Goal: Task Accomplishment & Management: Complete application form

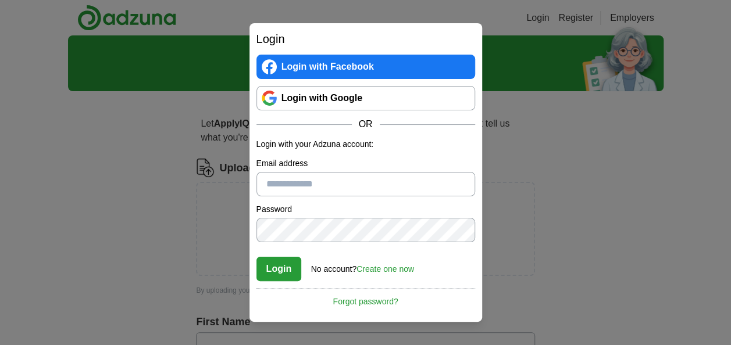
click at [395, 104] on link "Login with Google" at bounding box center [365, 98] width 219 height 24
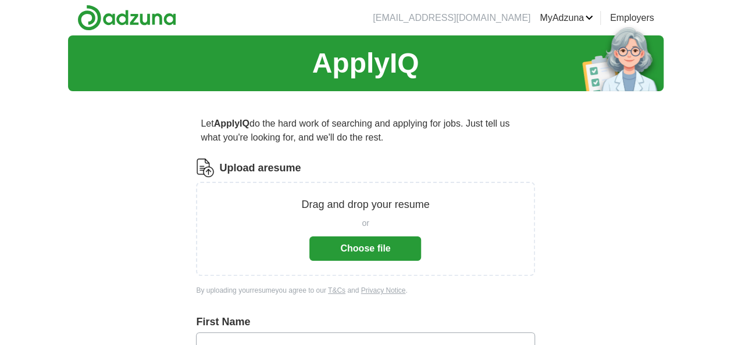
click at [371, 253] on button "Choose file" at bounding box center [365, 249] width 112 height 24
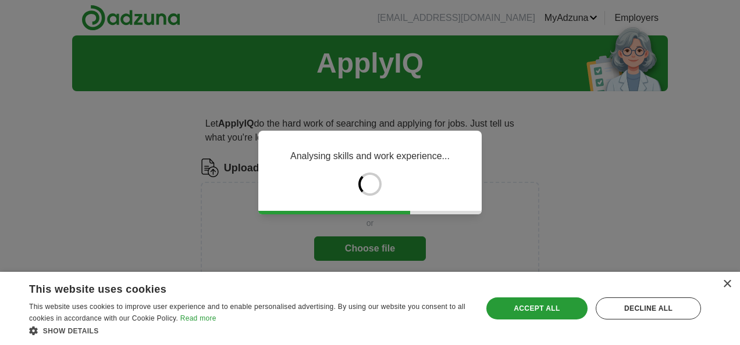
click at [533, 316] on div "Accept all" at bounding box center [537, 309] width 102 height 22
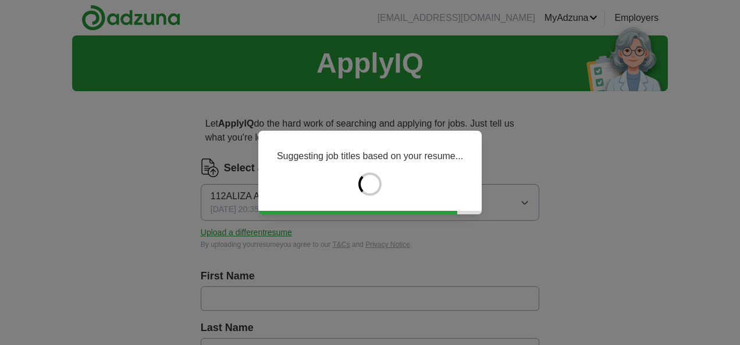
type input "*****"
type input "***"
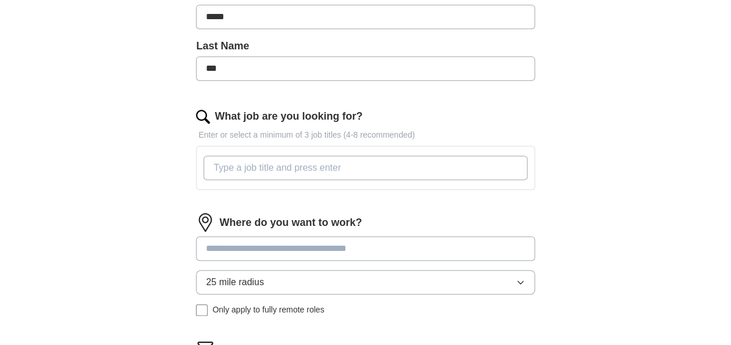
scroll to position [311, 0]
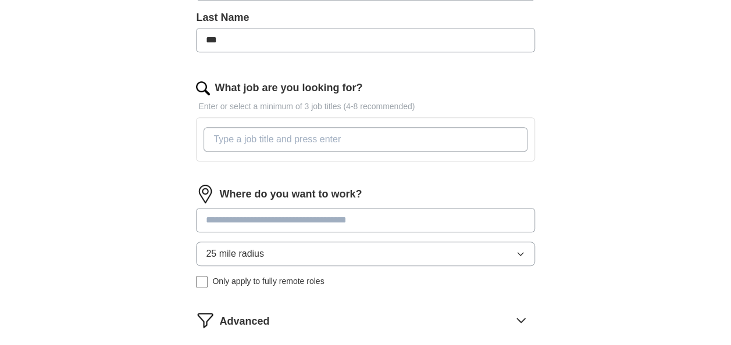
click at [371, 145] on input "What job are you looking for?" at bounding box center [365, 139] width 323 height 24
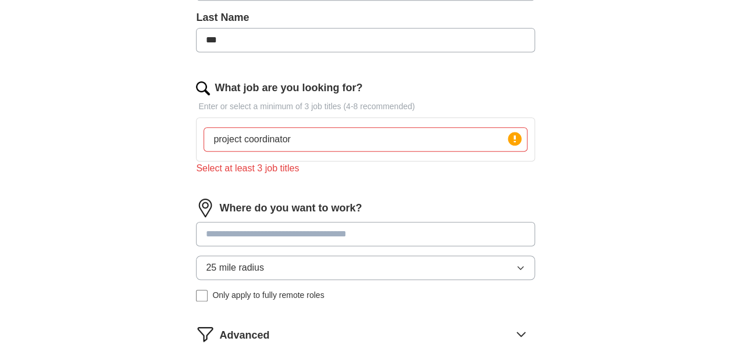
click at [309, 227] on input at bounding box center [365, 234] width 338 height 24
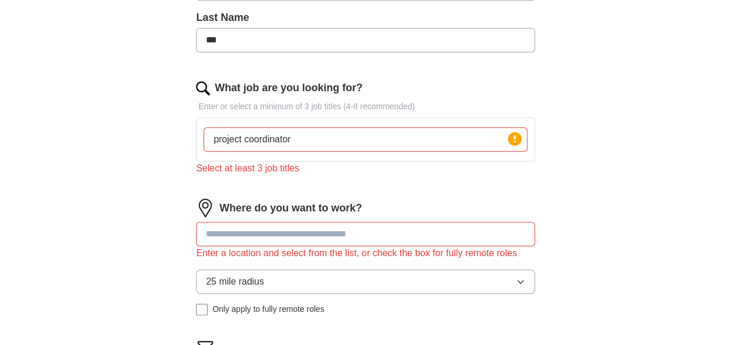
click at [321, 137] on input "project coordinator" at bounding box center [365, 139] width 323 height 24
type input "project coordinator , office engineer , Office coordinator"
click at [343, 177] on div "What job are you looking for? Enter or select a minimum of 3 job titles (4-8 re…" at bounding box center [365, 132] width 338 height 105
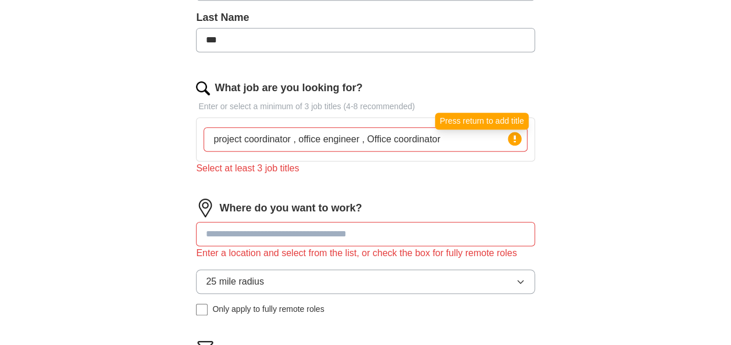
click at [511, 135] on circle at bounding box center [514, 138] width 13 height 13
click at [518, 132] on circle at bounding box center [514, 138] width 13 height 13
click at [439, 147] on input "project coordinator , office engineer , Office coordinator" at bounding box center [365, 139] width 323 height 24
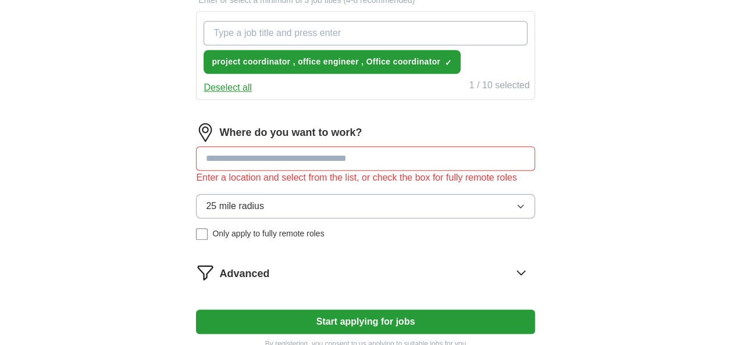
scroll to position [420, 0]
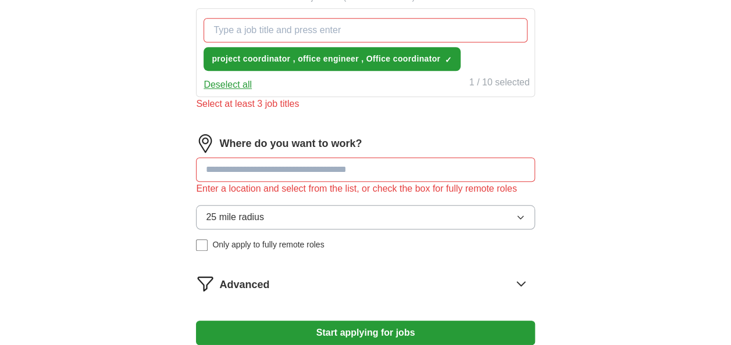
click at [363, 158] on input at bounding box center [365, 170] width 338 height 24
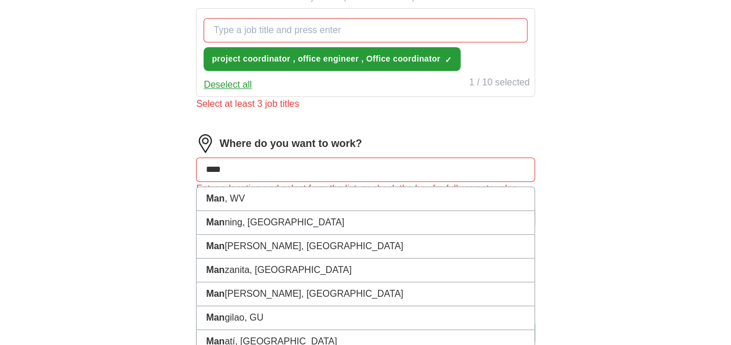
type input "*****"
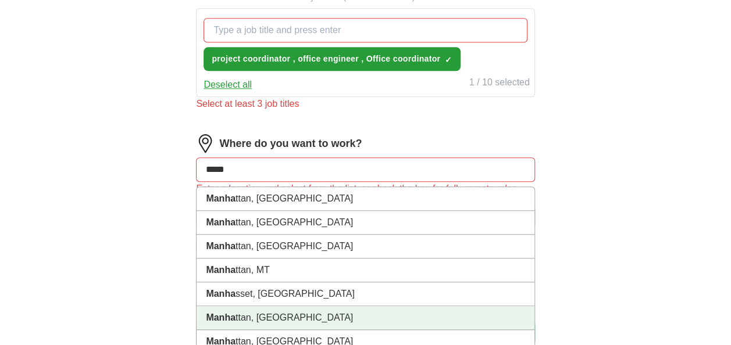
click at [257, 316] on li "Manha ttan, NY" at bounding box center [365, 319] width 337 height 24
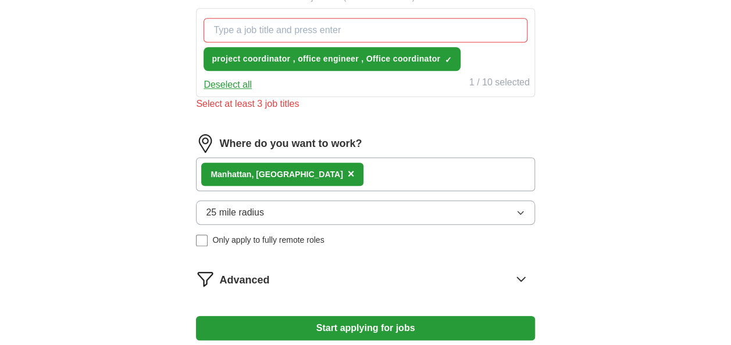
click at [308, 324] on button "Start applying for jobs" at bounding box center [365, 328] width 338 height 24
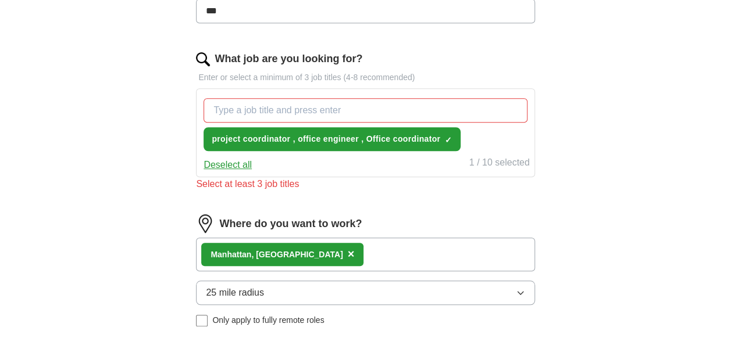
scroll to position [307, 0]
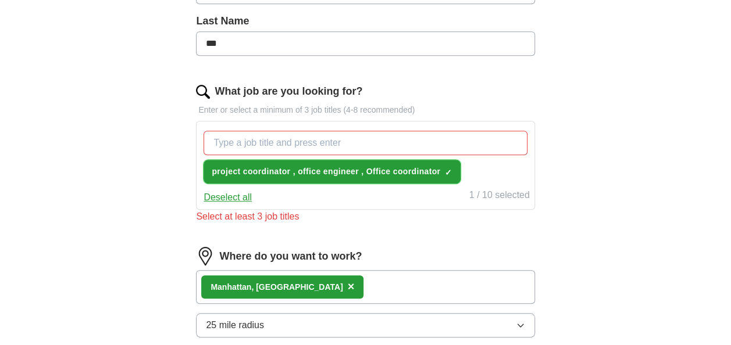
click at [0, 0] on span "×" at bounding box center [0, 0] width 0 height 0
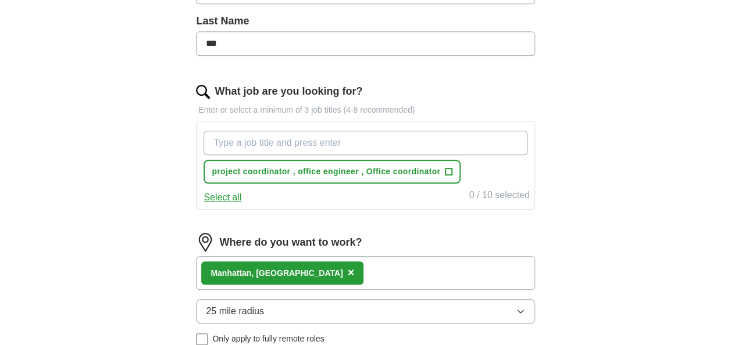
click at [413, 148] on input "What job are you looking for?" at bounding box center [365, 143] width 323 height 24
type input "project coordinator"
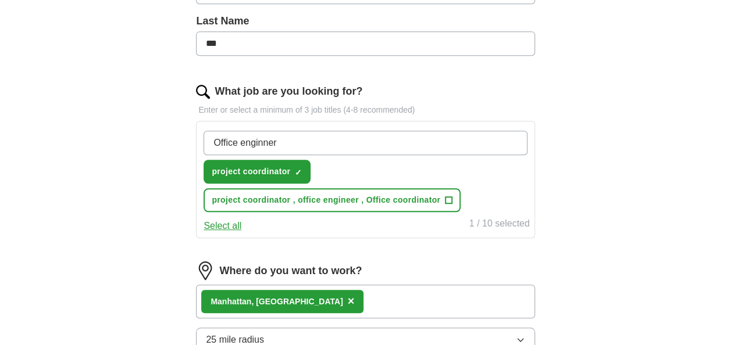
type input "Office engineer"
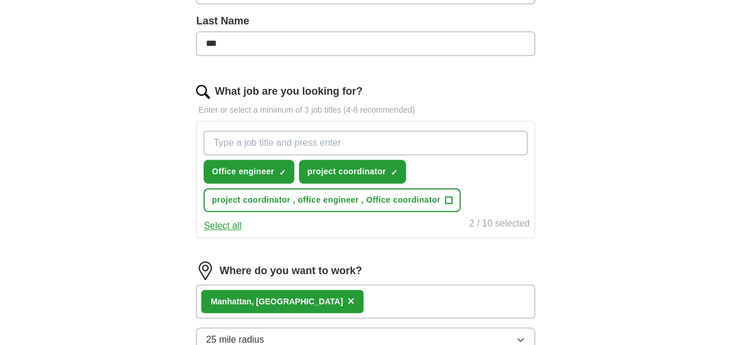
click at [301, 141] on input "What job are you looking for?" at bounding box center [365, 143] width 323 height 24
type input "P"
type input "f"
type input "Coordinator"
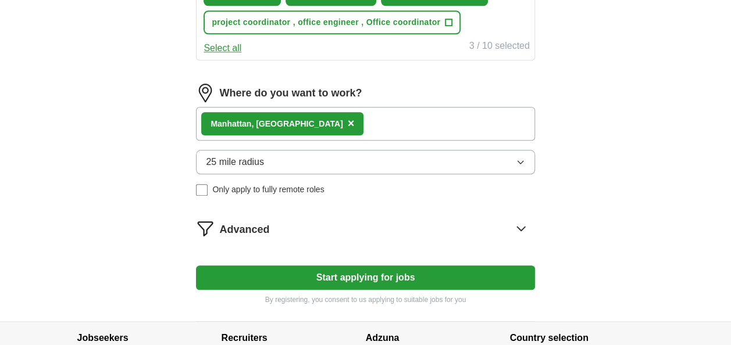
scroll to position [575, 0]
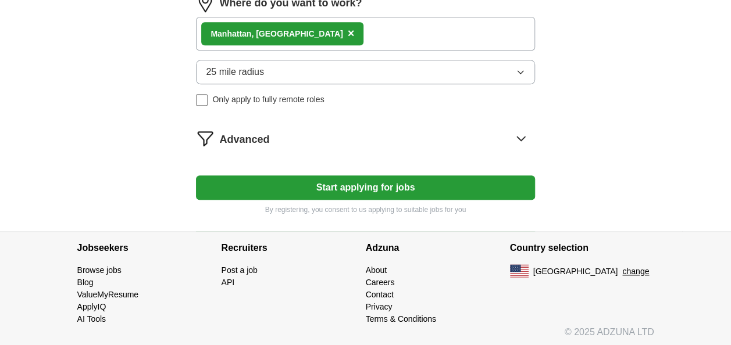
click at [395, 190] on button "Start applying for jobs" at bounding box center [365, 188] width 338 height 24
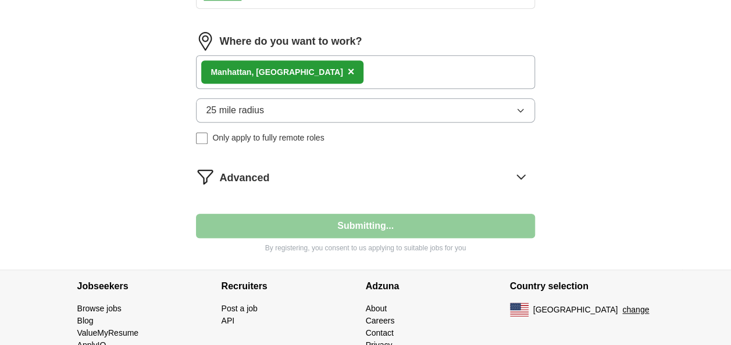
select select "**"
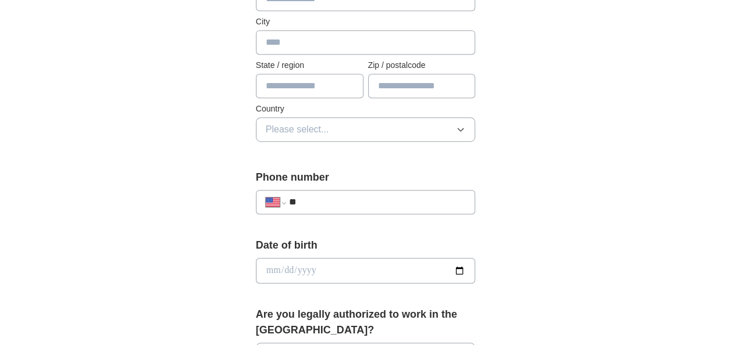
scroll to position [293, 0]
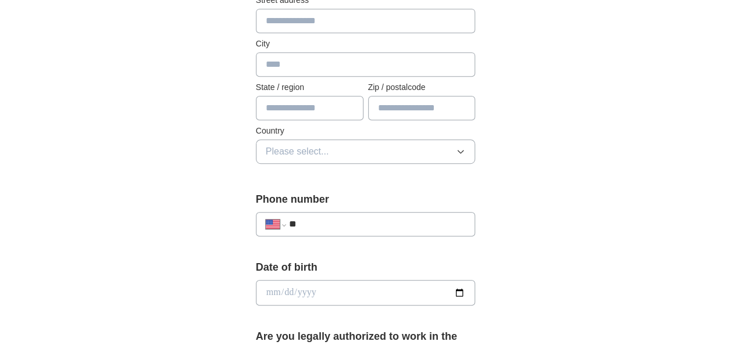
click at [341, 48] on label "City" at bounding box center [366, 44] width 220 height 12
click at [336, 60] on input "text" at bounding box center [366, 64] width 220 height 24
type input "*********"
click at [320, 106] on input "text" at bounding box center [310, 108] width 108 height 24
type input "**"
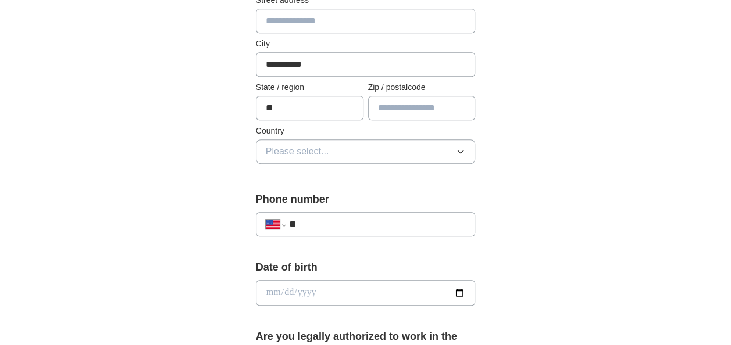
click at [379, 154] on button "Please select..." at bounding box center [366, 152] width 220 height 24
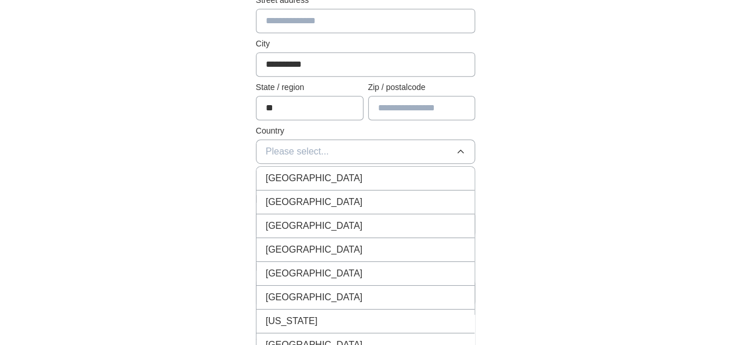
click at [328, 199] on div "United States" at bounding box center [366, 202] width 200 height 14
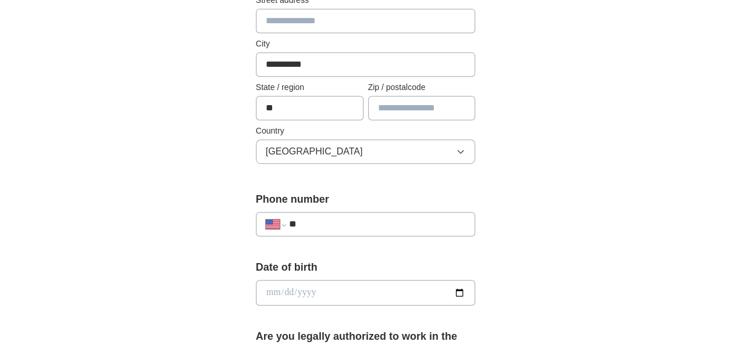
click at [334, 231] on div "**********" at bounding box center [366, 224] width 220 height 24
click at [338, 225] on input "**" at bounding box center [377, 225] width 177 height 14
type input "**********"
click at [276, 292] on input "date" at bounding box center [366, 293] width 220 height 26
type input "**********"
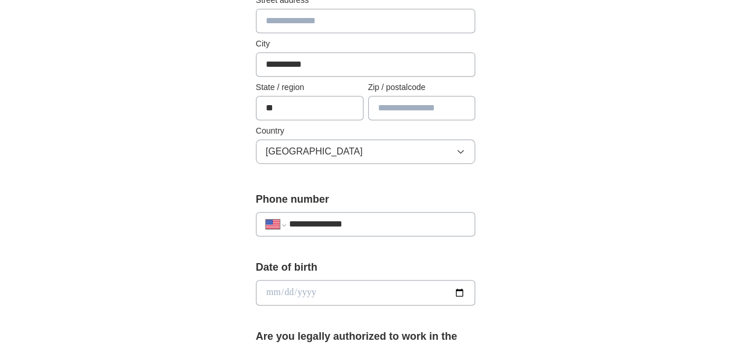
click at [290, 292] on input "date" at bounding box center [366, 293] width 220 height 26
click at [286, 288] on input "date" at bounding box center [366, 293] width 220 height 26
click at [275, 293] on input "date" at bounding box center [366, 293] width 220 height 26
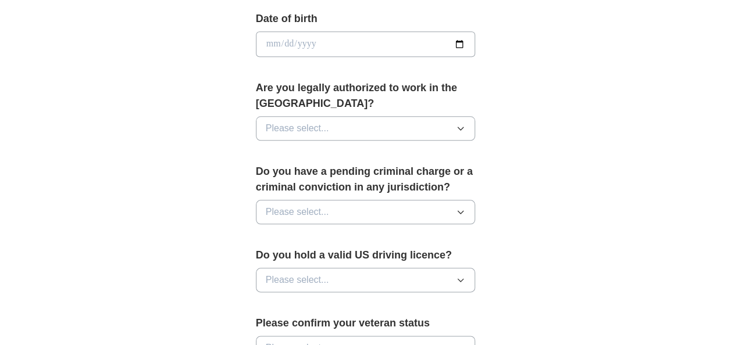
scroll to position [550, 0]
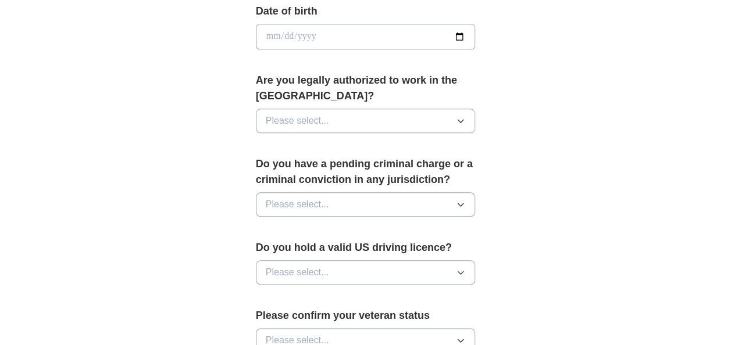
click at [414, 117] on button "Please select..." at bounding box center [366, 121] width 220 height 24
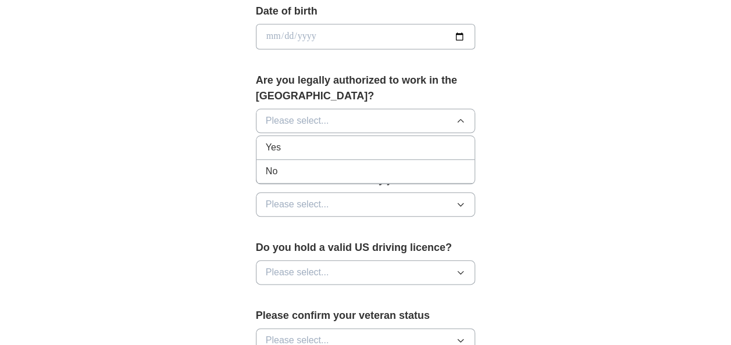
click at [401, 150] on div "Yes" at bounding box center [366, 148] width 200 height 14
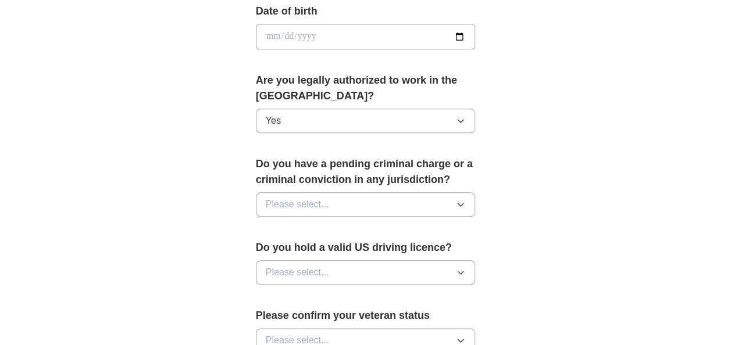
click at [390, 206] on button "Please select..." at bounding box center [366, 205] width 220 height 24
click at [361, 250] on div "No" at bounding box center [366, 255] width 200 height 14
click at [363, 269] on button "Please select..." at bounding box center [366, 273] width 220 height 24
click at [320, 312] on li "No" at bounding box center [365, 324] width 219 height 24
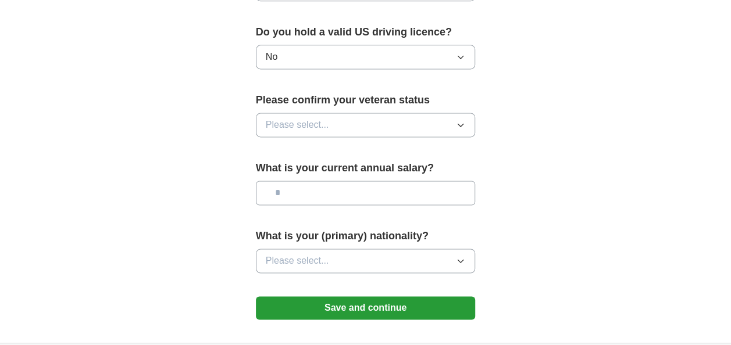
scroll to position [765, 0]
click at [433, 124] on button "Please select..." at bounding box center [366, 125] width 220 height 24
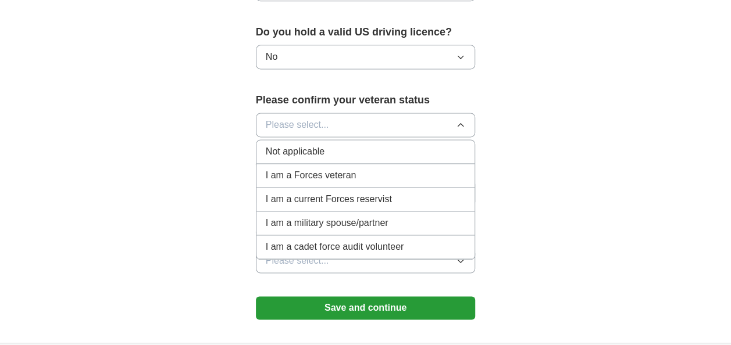
click at [379, 153] on div "Not applicable" at bounding box center [366, 152] width 200 height 14
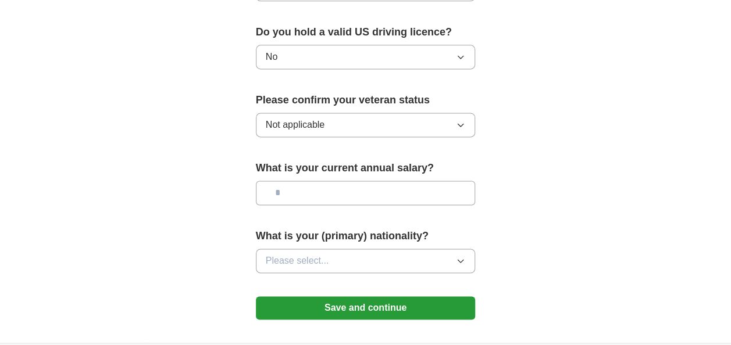
click at [365, 188] on input "text" at bounding box center [366, 193] width 220 height 24
type input "*******"
click at [347, 256] on button "Please select..." at bounding box center [366, 261] width 220 height 24
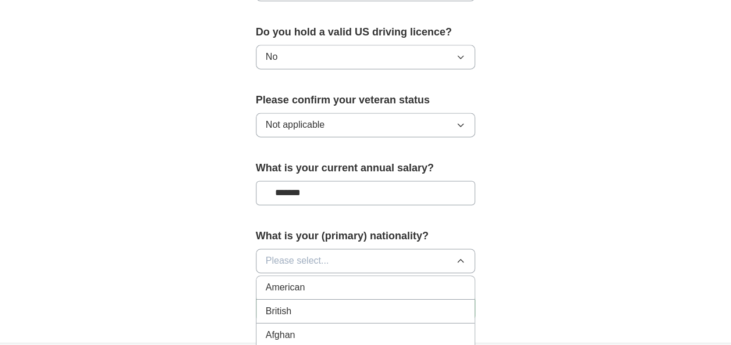
click at [335, 281] on div "American" at bounding box center [366, 288] width 200 height 14
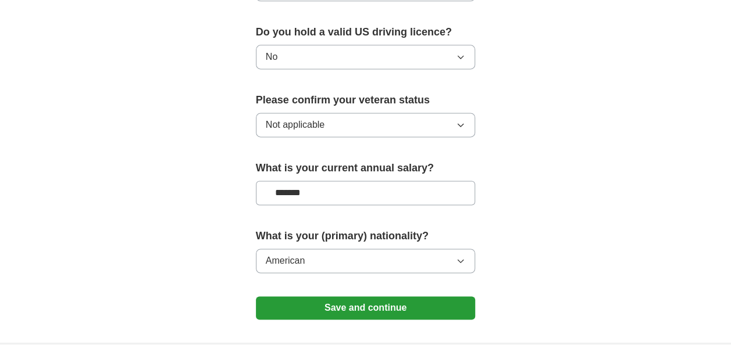
click at [334, 298] on button "Save and continue" at bounding box center [366, 308] width 220 height 23
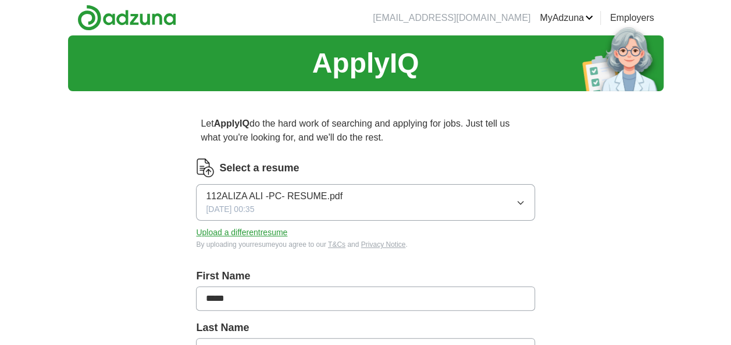
click at [0, 0] on link "Logout" at bounding box center [0, 0] width 0 height 0
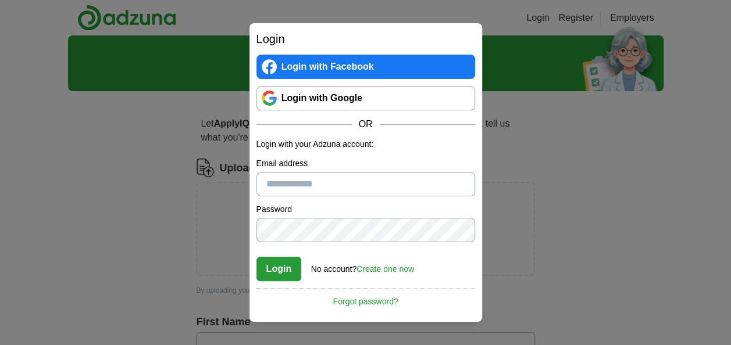
click at [391, 95] on link "Login with Google" at bounding box center [365, 98] width 219 height 24
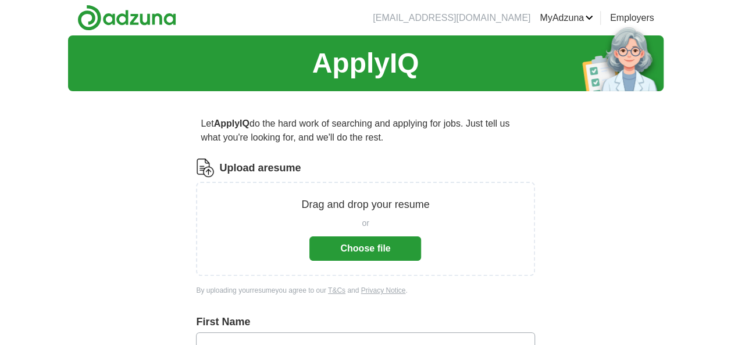
click at [401, 249] on button "Choose file" at bounding box center [365, 249] width 112 height 24
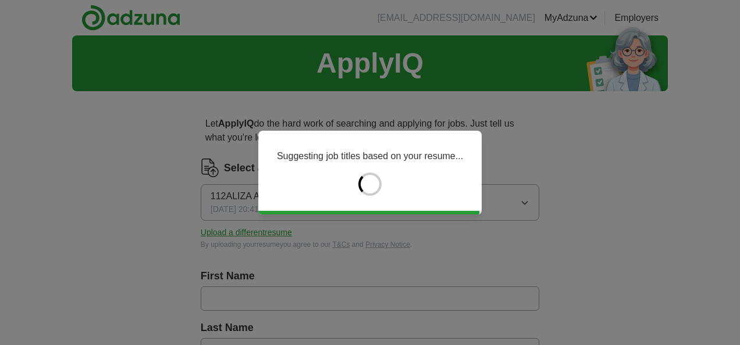
type input "*****"
type input "***"
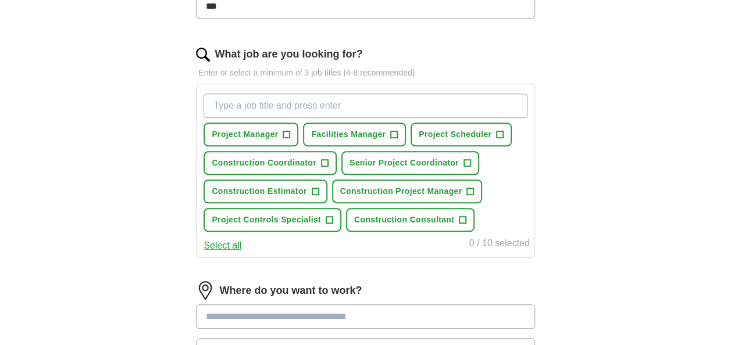
scroll to position [345, 0]
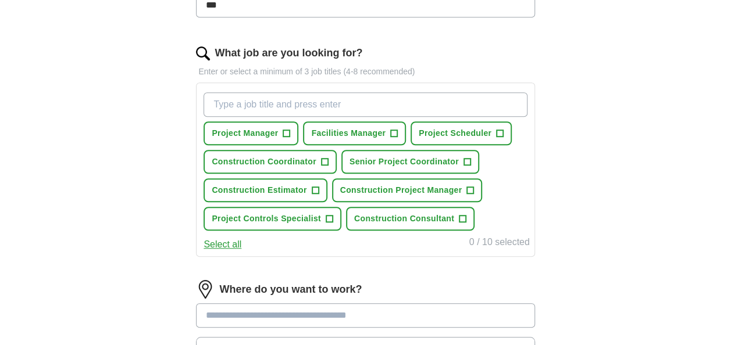
click at [313, 101] on input "What job are you looking for?" at bounding box center [365, 104] width 323 height 24
type input "Project Coordinator"
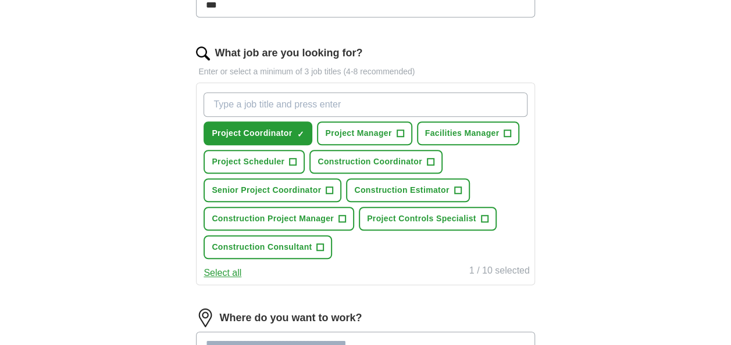
click at [337, 101] on input "What job are you looking for?" at bounding box center [365, 104] width 323 height 24
type input "office engineer"
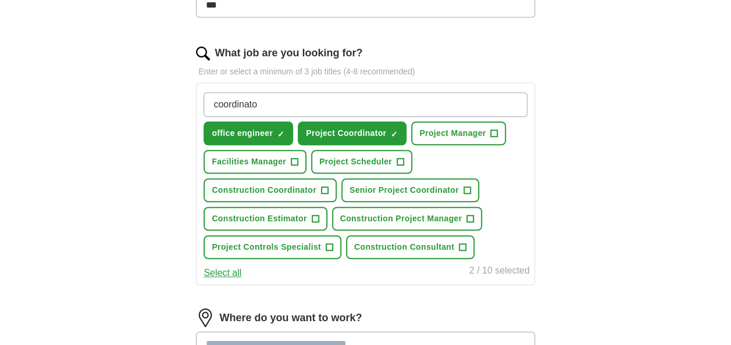
type input "coordinator"
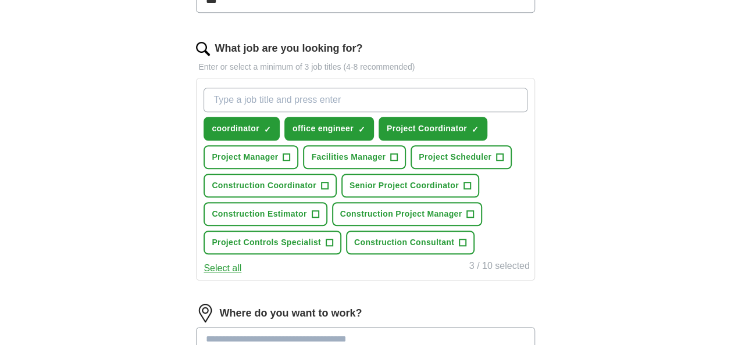
scroll to position [351, 0]
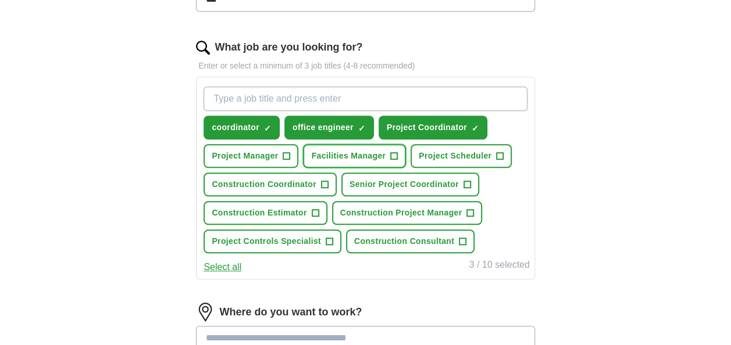
click at [391, 158] on span "+" at bounding box center [394, 156] width 7 height 9
click at [353, 94] on input "What job are you looking for?" at bounding box center [365, 99] width 323 height 24
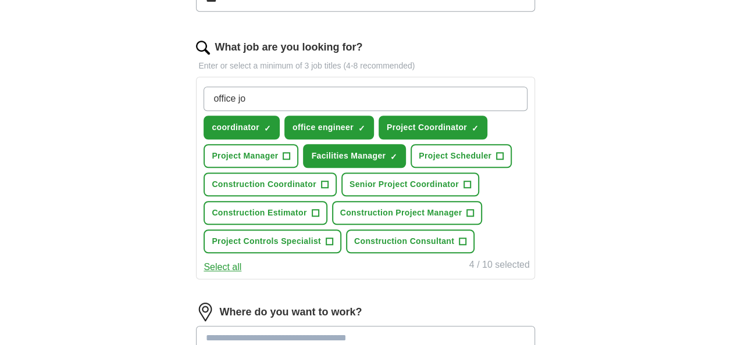
type input "office job"
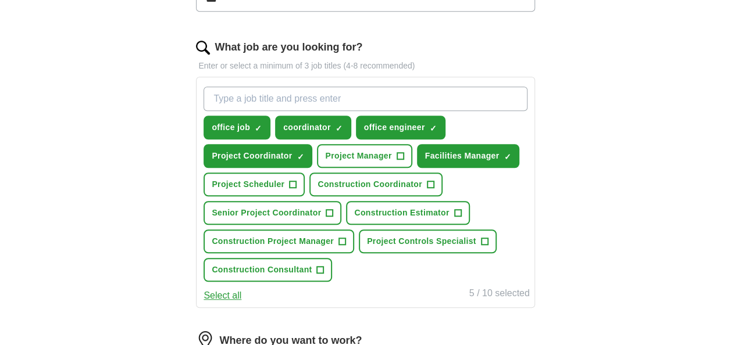
type input "f"
type input "s"
type input "entry level jobs"
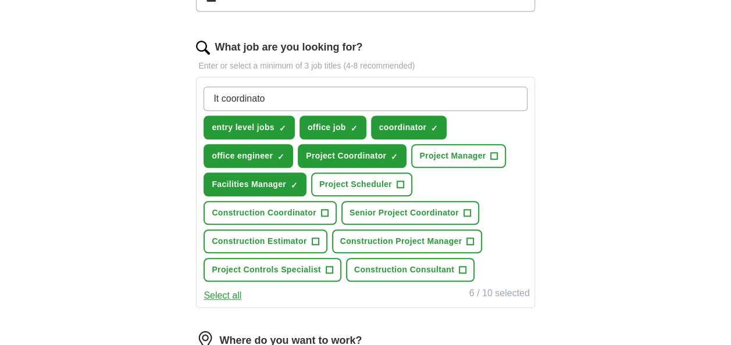
type input "It coordinator"
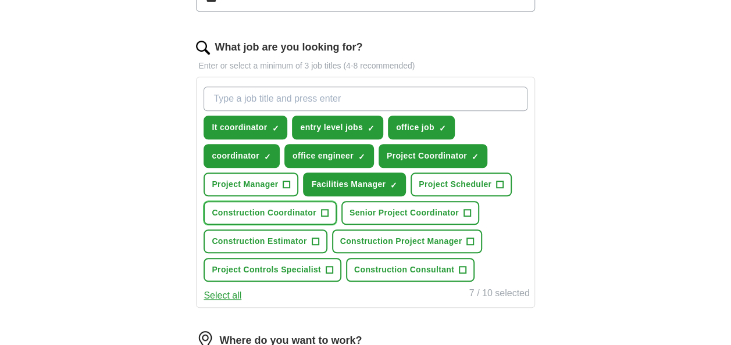
click at [322, 212] on span "+" at bounding box center [324, 213] width 7 height 9
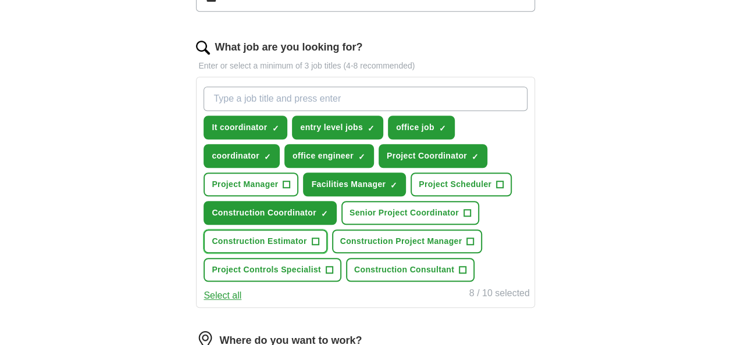
click at [300, 236] on span "Construction Estimator" at bounding box center [259, 242] width 95 height 12
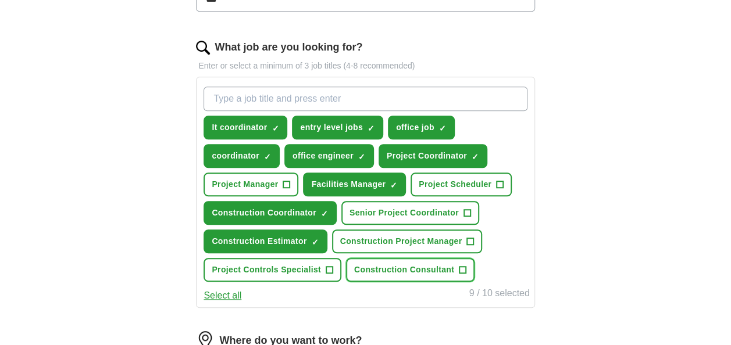
click at [401, 270] on span "Construction Consultant" at bounding box center [404, 270] width 100 height 12
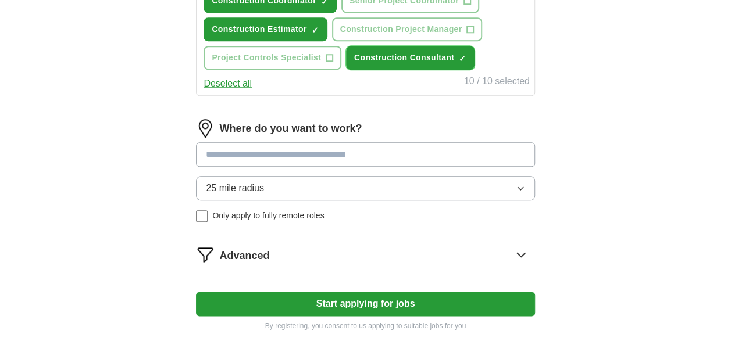
scroll to position [565, 0]
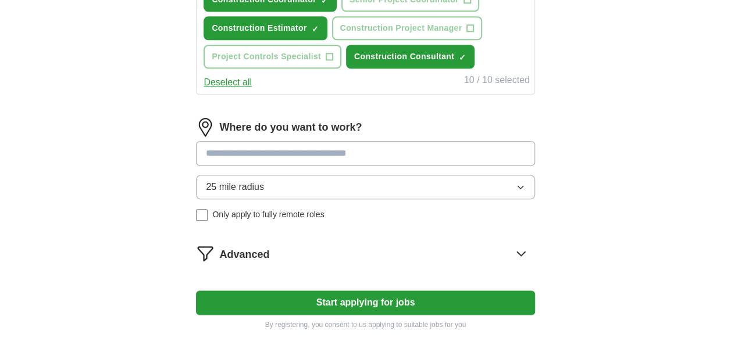
click at [440, 148] on input at bounding box center [365, 153] width 338 height 24
type input "*******"
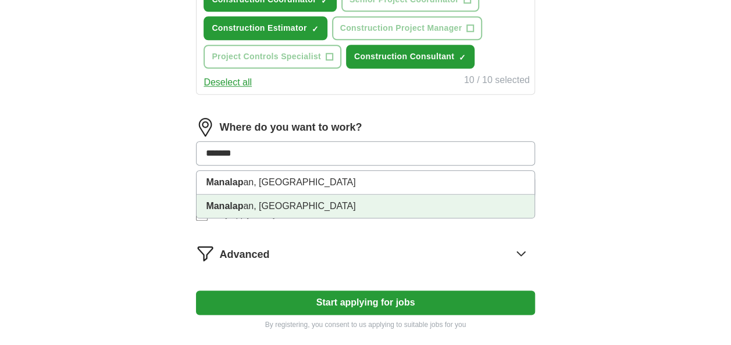
click at [381, 195] on li "Manalap an, NJ" at bounding box center [365, 206] width 337 height 23
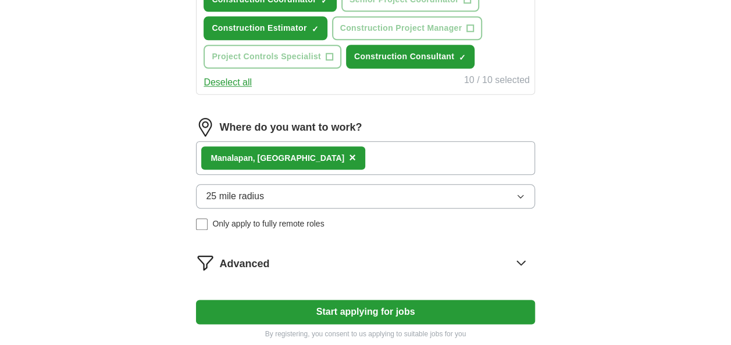
click at [358, 199] on button "25 mile radius" at bounding box center [365, 196] width 338 height 24
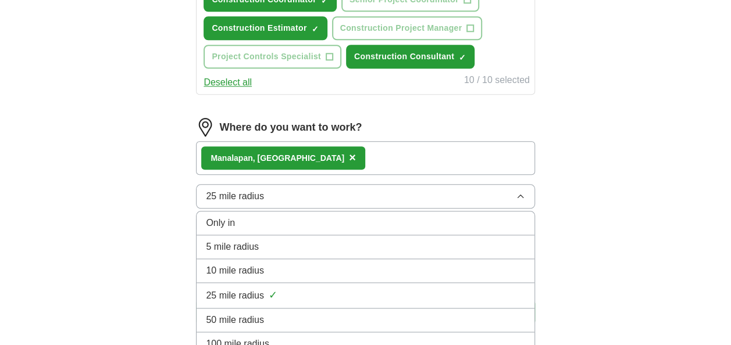
click at [319, 309] on li "50 mile radius" at bounding box center [365, 321] width 337 height 24
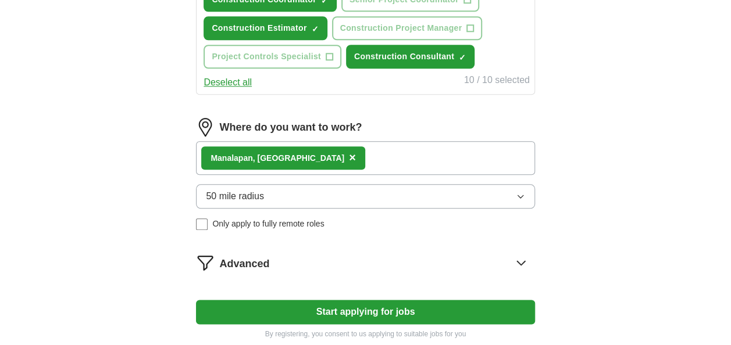
click at [336, 197] on button "50 mile radius" at bounding box center [365, 196] width 338 height 24
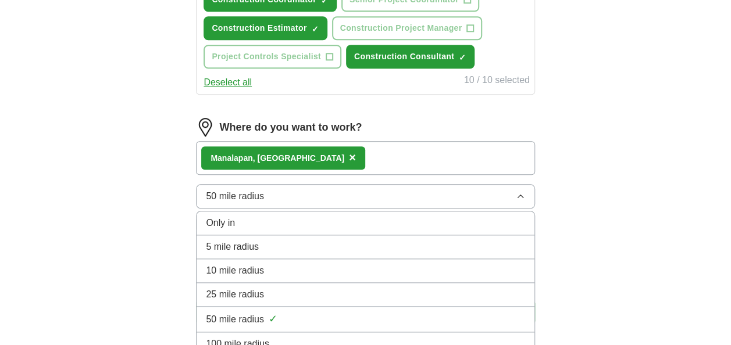
click at [309, 288] on div "25 mile radius" at bounding box center [365, 295] width 319 height 14
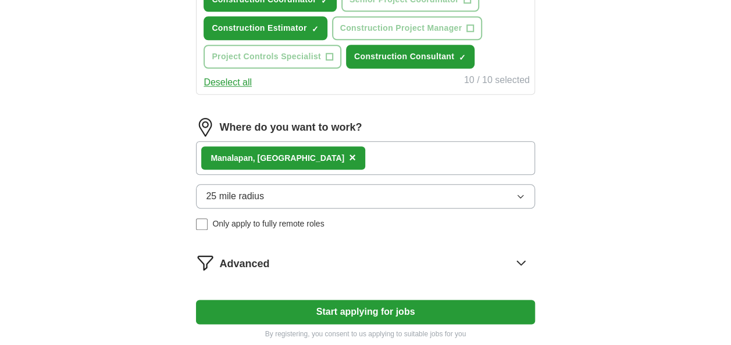
click at [320, 302] on button "Start applying for jobs" at bounding box center [365, 312] width 338 height 24
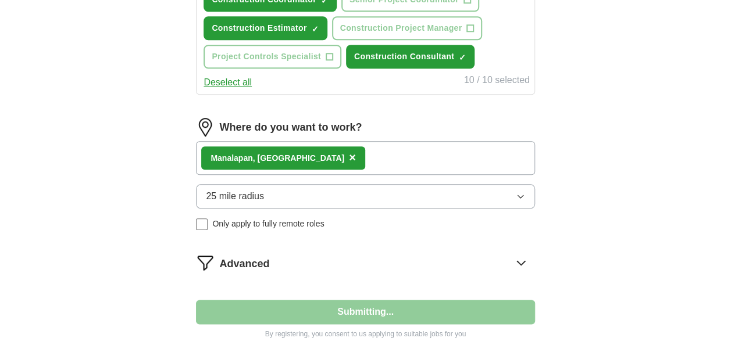
select select "**"
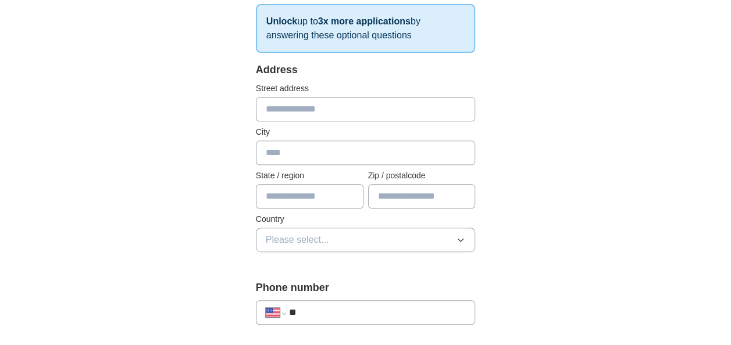
scroll to position [215, 0]
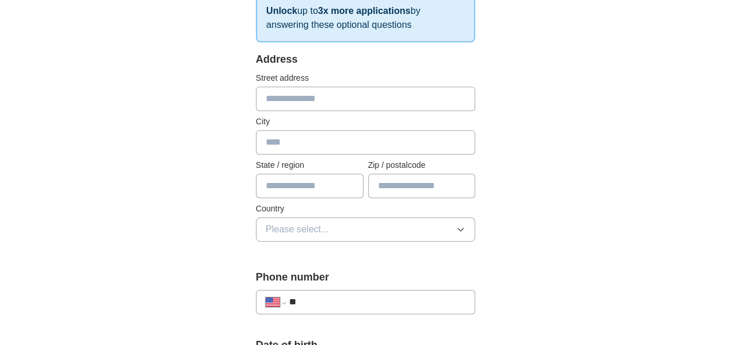
click at [329, 153] on input "text" at bounding box center [366, 142] width 220 height 24
type input "*********"
click at [312, 181] on input "text" at bounding box center [310, 186] width 108 height 24
type input "**"
click at [386, 184] on input "text" at bounding box center [422, 186] width 108 height 24
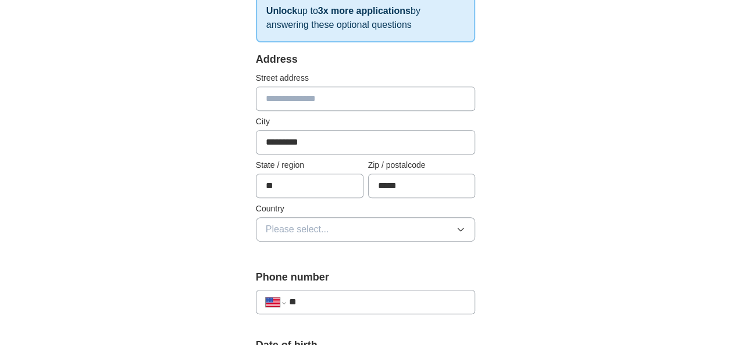
type input "*****"
click at [390, 246] on div "Address Street address City ********* State / region ** Zip / postalcode ***** …" at bounding box center [366, 154] width 220 height 204
click at [409, 233] on button "Please select..." at bounding box center [366, 230] width 220 height 24
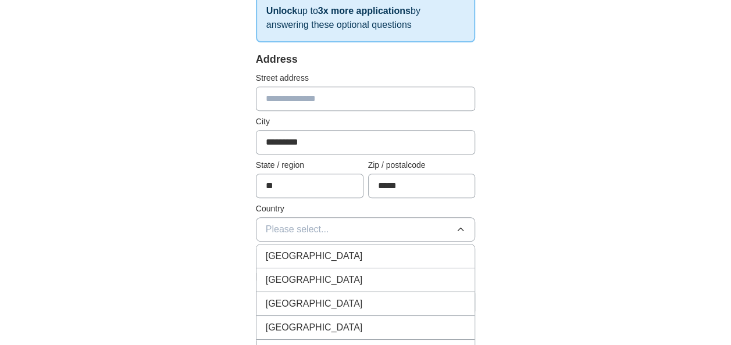
click at [364, 280] on div "United States" at bounding box center [366, 280] width 200 height 14
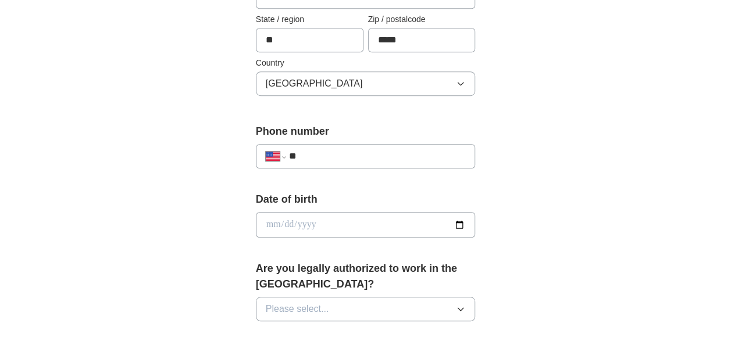
scroll to position [363, 0]
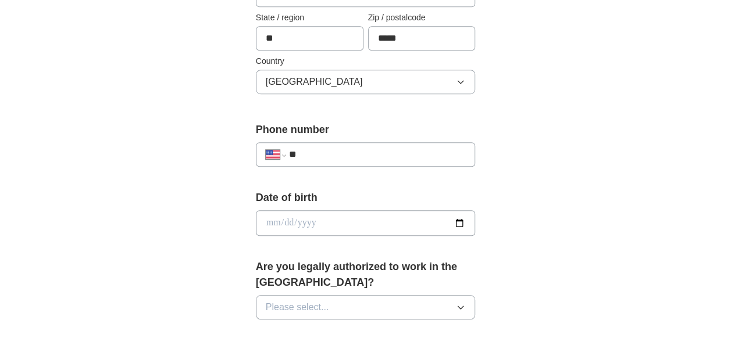
click at [350, 154] on input "**" at bounding box center [377, 155] width 177 height 14
type input "**********"
click at [286, 221] on input "date" at bounding box center [366, 224] width 220 height 26
click at [271, 221] on input "date" at bounding box center [366, 224] width 220 height 26
type input "**********"
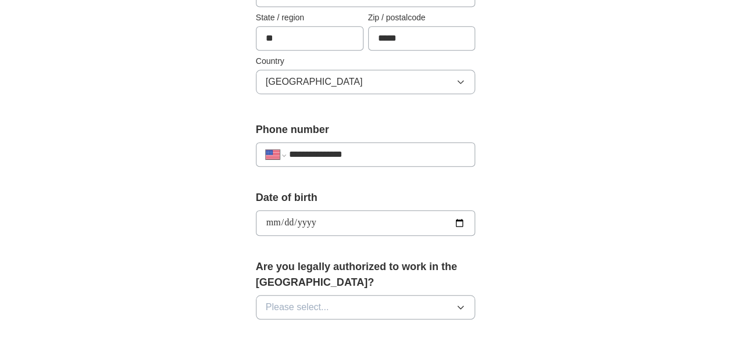
click at [543, 213] on div "**********" at bounding box center [366, 209] width 596 height 1073
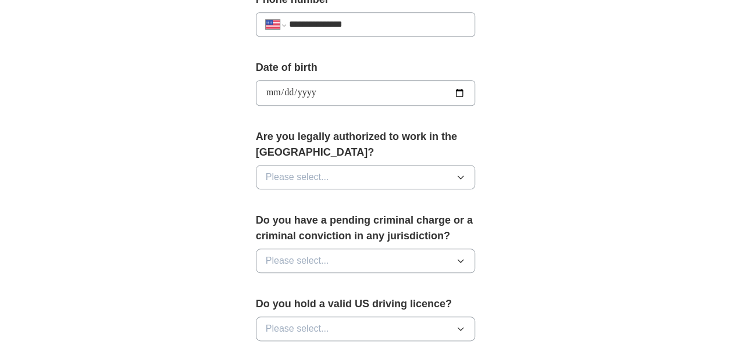
scroll to position [501, 0]
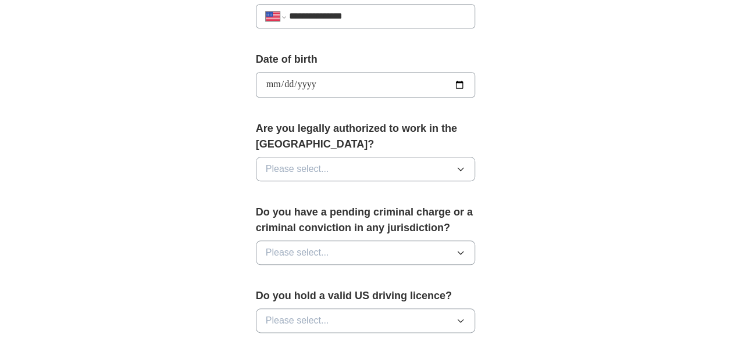
click at [448, 170] on button "Please select..." at bounding box center [366, 169] width 220 height 24
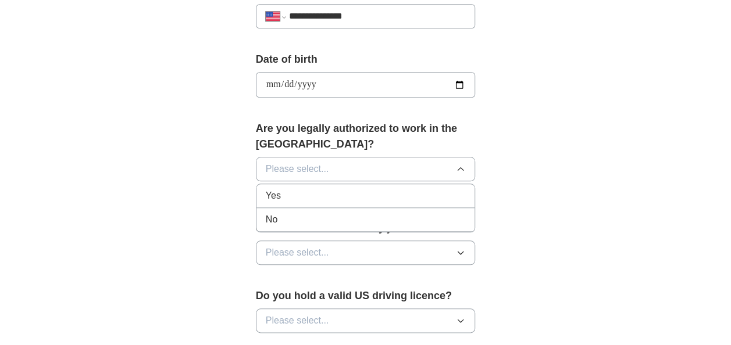
click at [448, 170] on button "Please select..." at bounding box center [366, 169] width 220 height 24
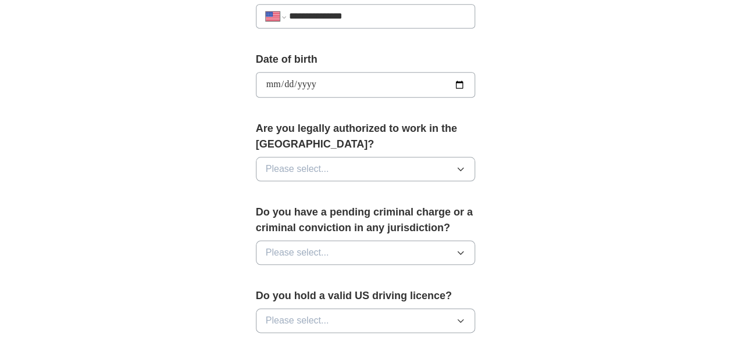
click at [448, 170] on button "Please select..." at bounding box center [366, 169] width 220 height 24
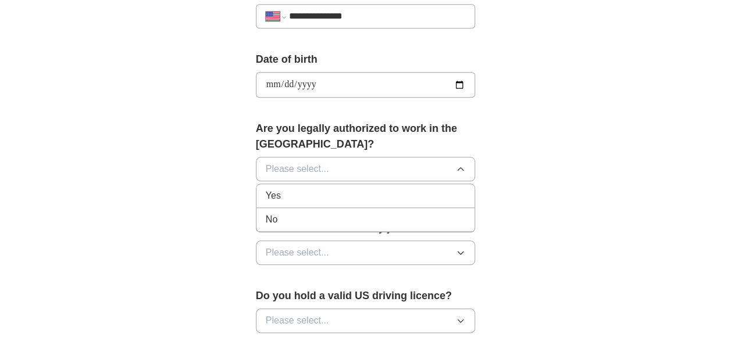
click at [444, 189] on div "Yes" at bounding box center [366, 196] width 200 height 14
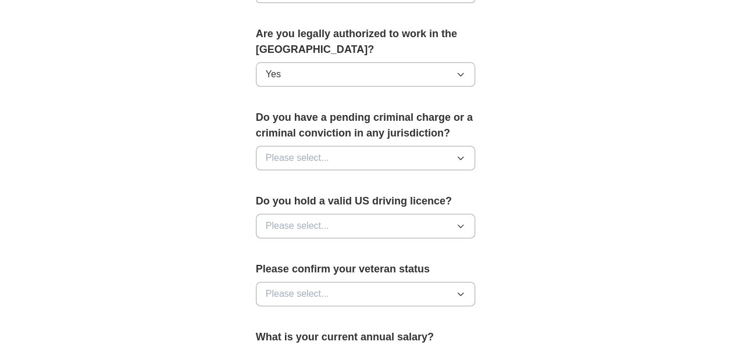
scroll to position [599, 0]
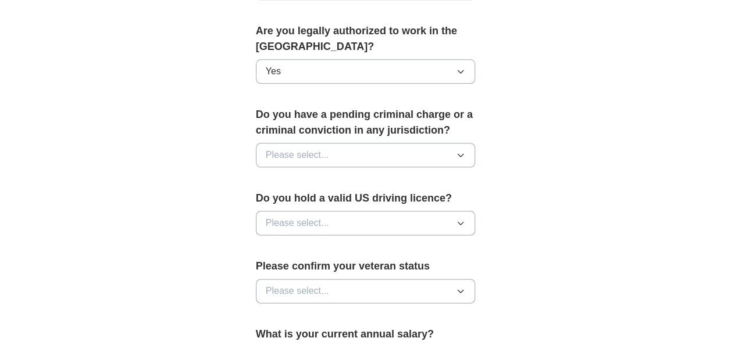
click at [430, 152] on button "Please select..." at bounding box center [366, 155] width 220 height 24
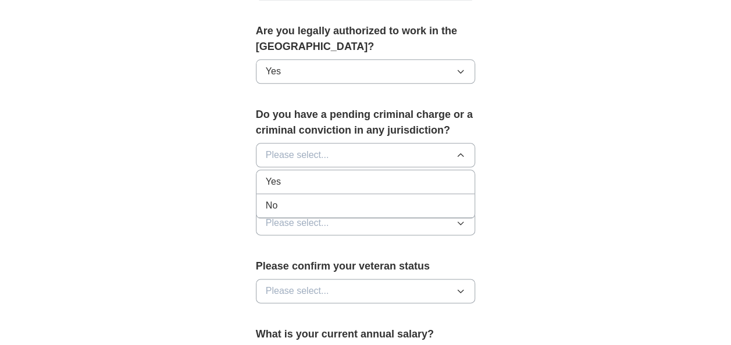
click at [398, 199] on div "No" at bounding box center [366, 206] width 200 height 14
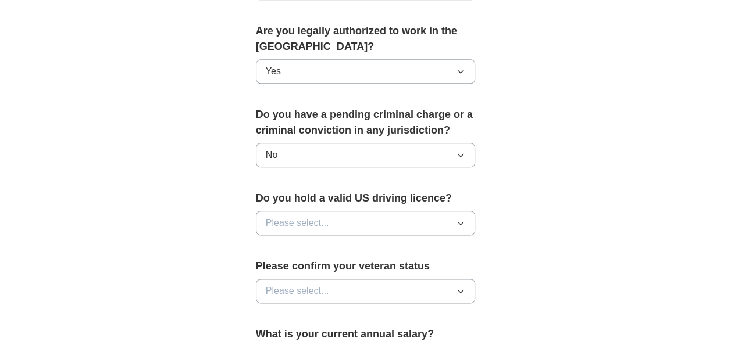
click at [392, 219] on button "Please select..." at bounding box center [366, 223] width 220 height 24
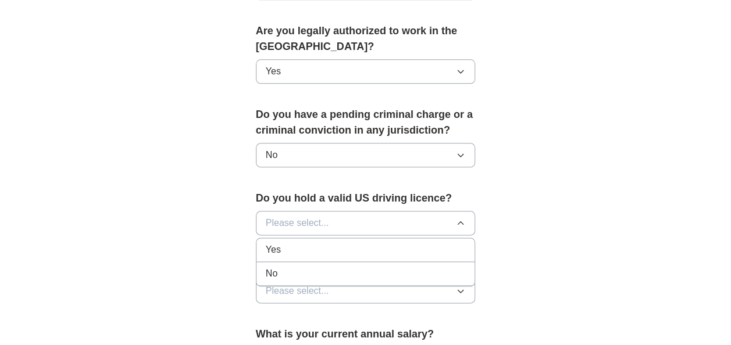
click at [387, 267] on div "No" at bounding box center [366, 274] width 200 height 14
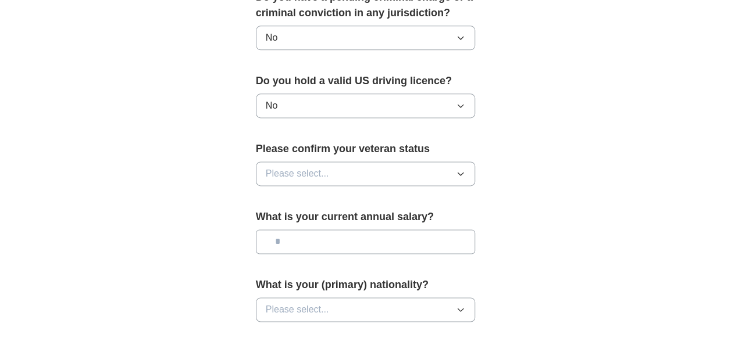
scroll to position [719, 0]
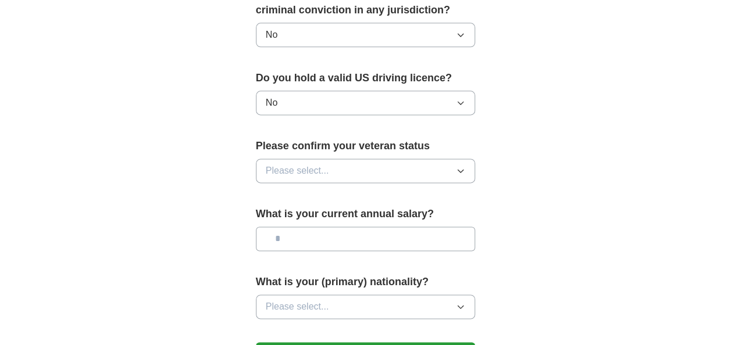
click at [462, 159] on button "Please select..." at bounding box center [366, 171] width 220 height 24
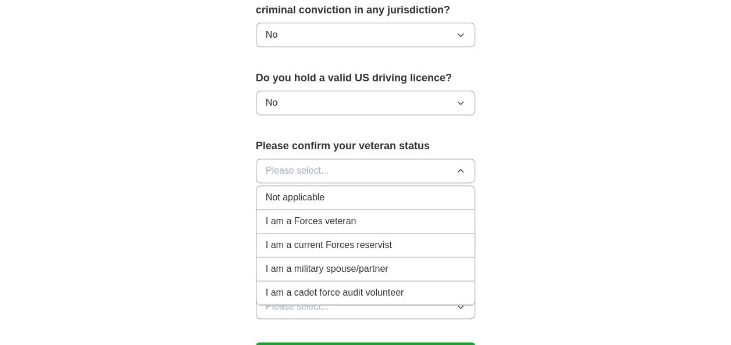
click at [455, 186] on li "Not applicable" at bounding box center [365, 198] width 219 height 24
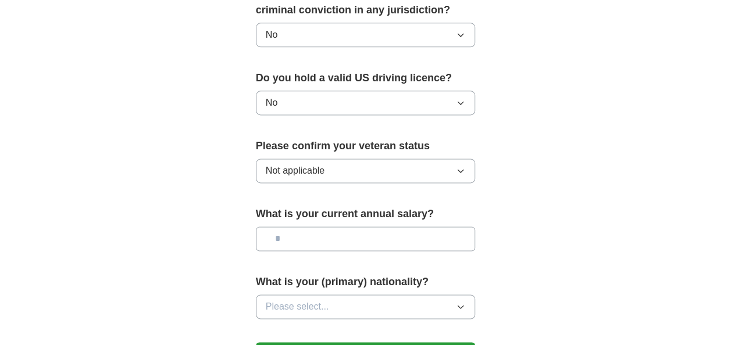
click at [434, 234] on input "text" at bounding box center [366, 239] width 220 height 24
type input "*******"
click at [355, 307] on button "Please select..." at bounding box center [366, 307] width 220 height 24
click at [339, 327] on div "American" at bounding box center [366, 334] width 200 height 14
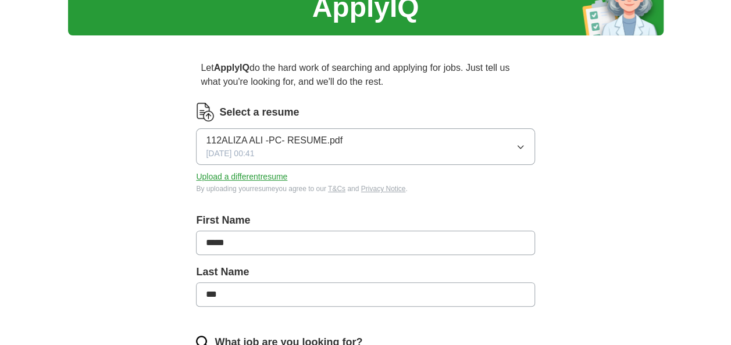
scroll to position [47, 0]
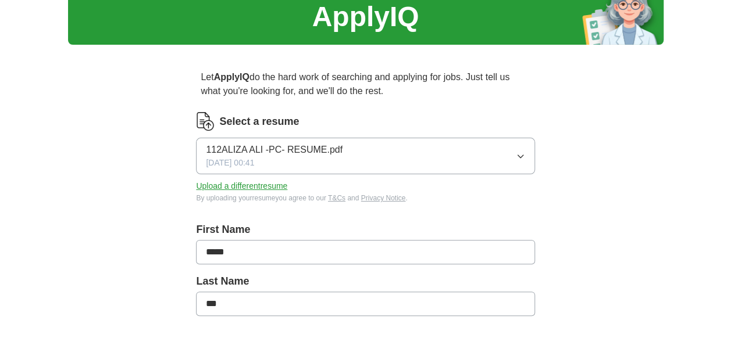
drag, startPoint x: 261, startPoint y: 260, endPoint x: 152, endPoint y: 256, distance: 108.8
type input "*****"
click at [515, 154] on button "112ALIZA ALI -PC- RESUME.pdf [DATE] 00:41" at bounding box center [365, 156] width 338 height 37
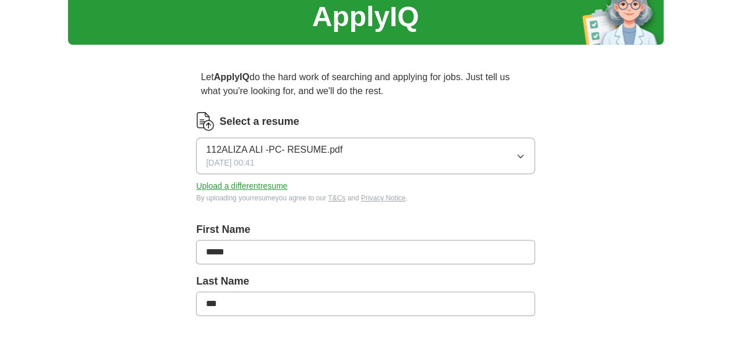
click at [466, 255] on input "*****" at bounding box center [365, 252] width 338 height 24
click at [283, 187] on button "Upload a different resume" at bounding box center [241, 186] width 91 height 12
click at [272, 187] on button "Upload a different resume" at bounding box center [241, 186] width 91 height 12
click at [254, 186] on button "Upload a different resume" at bounding box center [241, 186] width 91 height 12
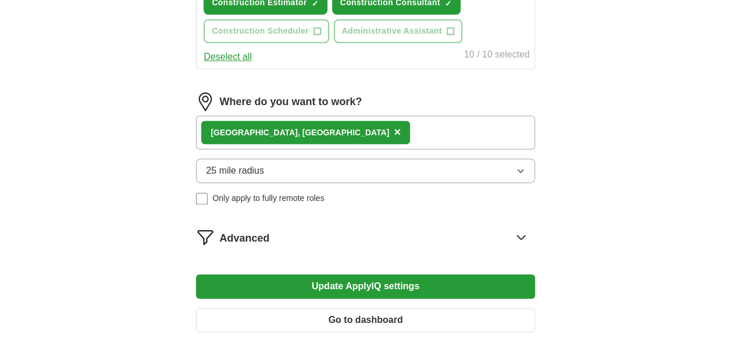
scroll to position [567, 0]
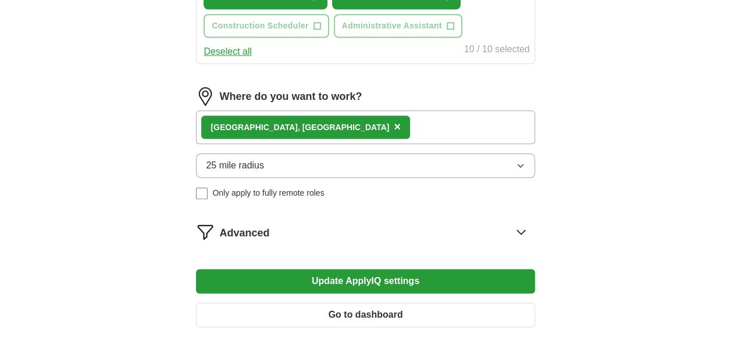
click at [464, 279] on button "Update ApplyIQ settings" at bounding box center [365, 281] width 338 height 24
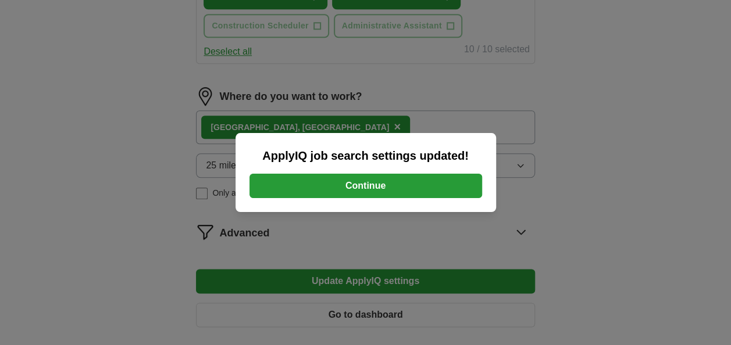
click at [429, 191] on button "Continue" at bounding box center [366, 186] width 233 height 24
